Goal: Transaction & Acquisition: Purchase product/service

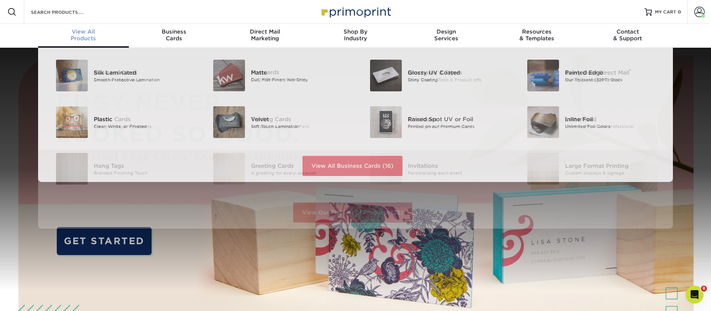
click at [92, 35] on div "View All Products" at bounding box center [83, 34] width 91 height 13
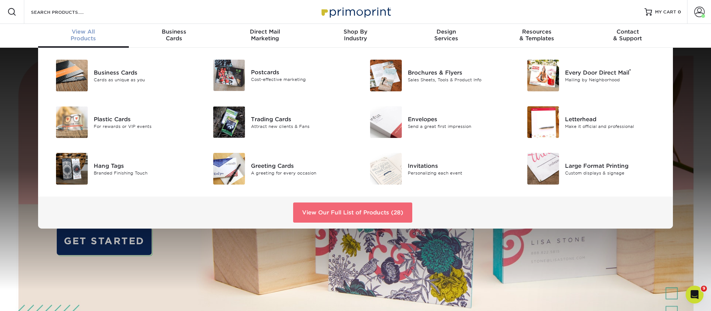
click at [344, 219] on link "View Our Full List of Products (28)" at bounding box center [352, 213] width 119 height 20
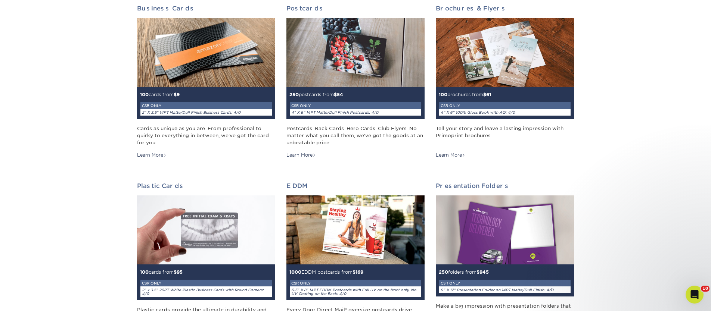
scroll to position [117, 0]
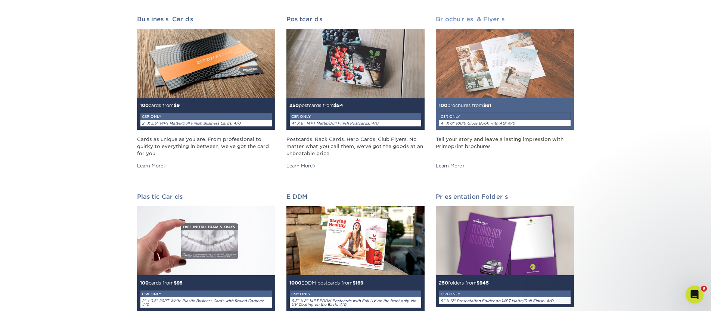
click at [506, 59] on img at bounding box center [505, 63] width 138 height 69
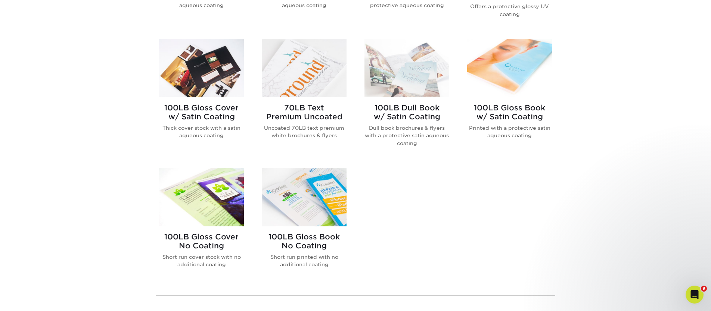
scroll to position [424, 0]
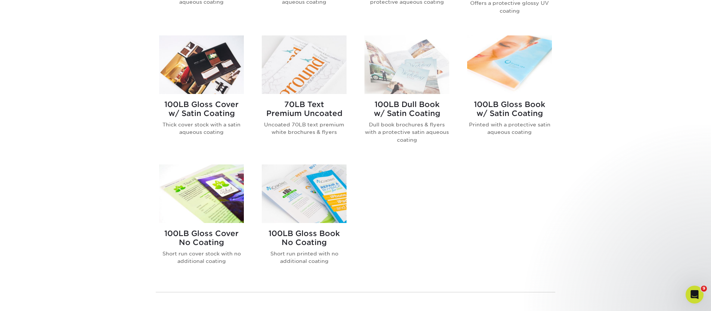
click at [202, 218] on img at bounding box center [201, 194] width 85 height 59
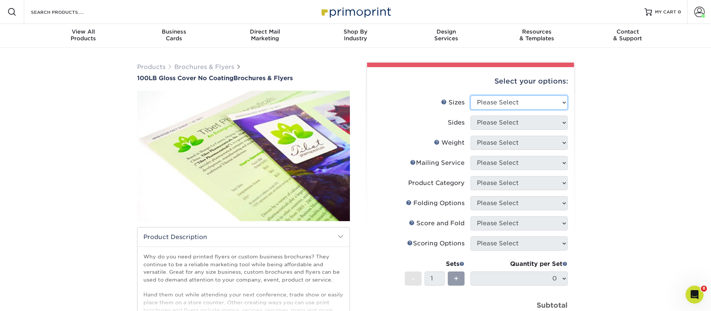
click at [510, 106] on select "Please Select 3.67" x 8.5" 4" x 8.5" 4" x 8.5" 4" x 11" 4" x 12" 4.25" x 11" 4.…" at bounding box center [518, 103] width 97 height 14
